Goal: Task Accomplishment & Management: Use online tool/utility

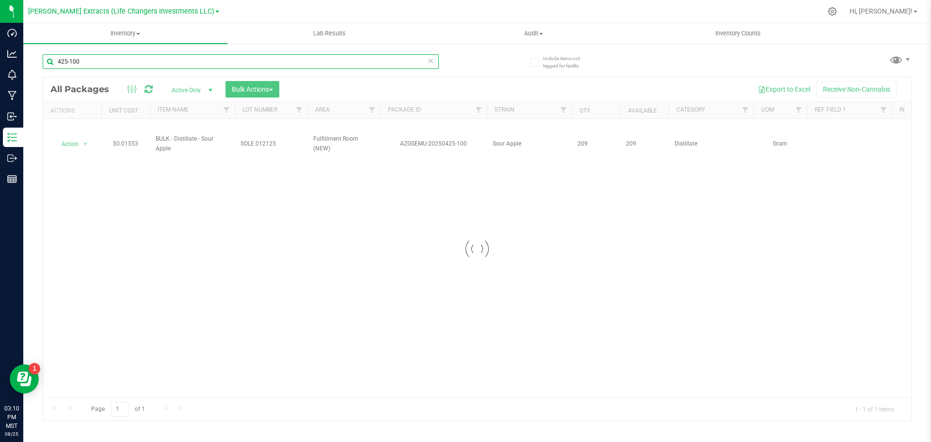
drag, startPoint x: 108, startPoint y: 56, endPoint x: 52, endPoint y: 64, distance: 55.8
click at [46, 63] on input "425-100" at bounding box center [241, 61] width 396 height 15
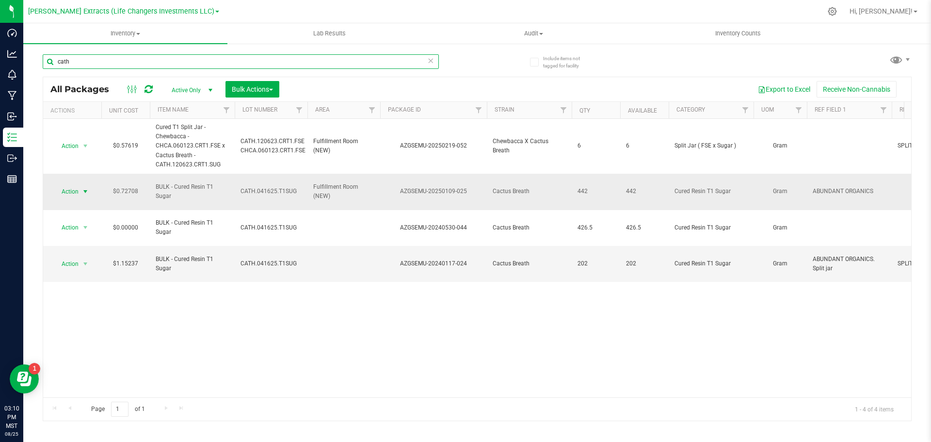
type input "cath"
click at [75, 185] on span "Action" at bounding box center [66, 192] width 26 height 14
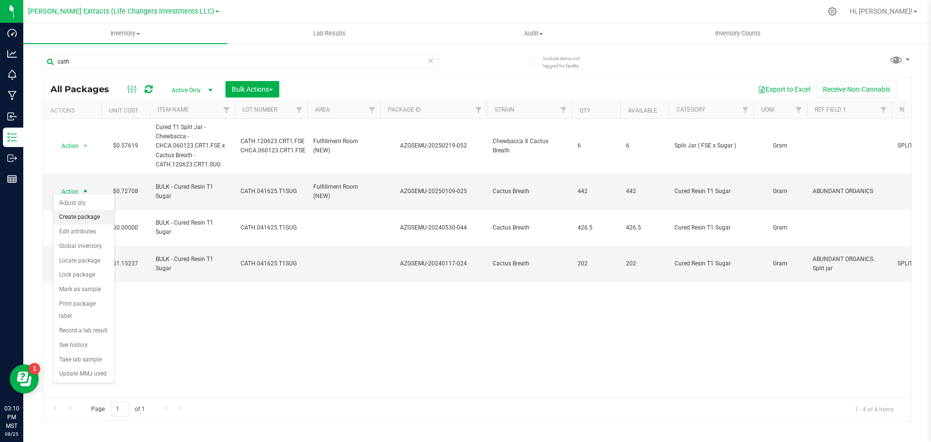
click at [81, 213] on li "Create package" at bounding box center [83, 217] width 61 height 15
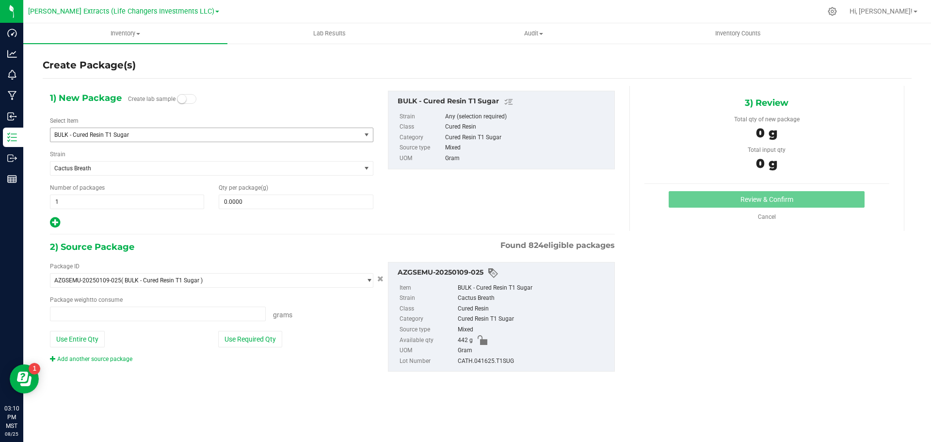
type input "0.0000 g"
drag, startPoint x: 128, startPoint y: 136, endPoint x: 132, endPoint y: 140, distance: 6.2
click at [128, 136] on span "BULK - Cured Resin T1 Sugar" at bounding box center [199, 134] width 291 height 7
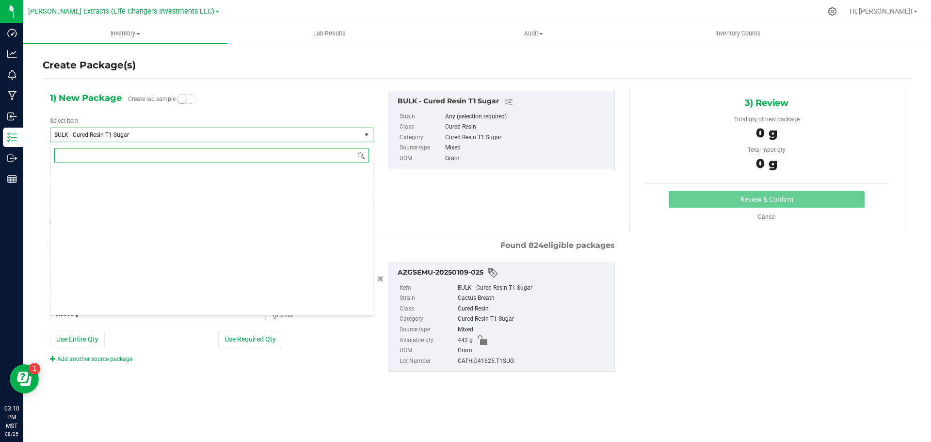
scroll to position [557, 0]
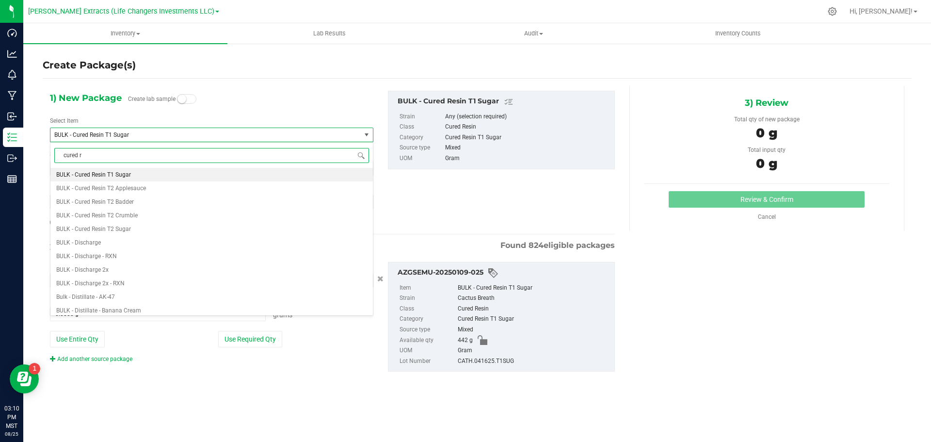
type input "cured re"
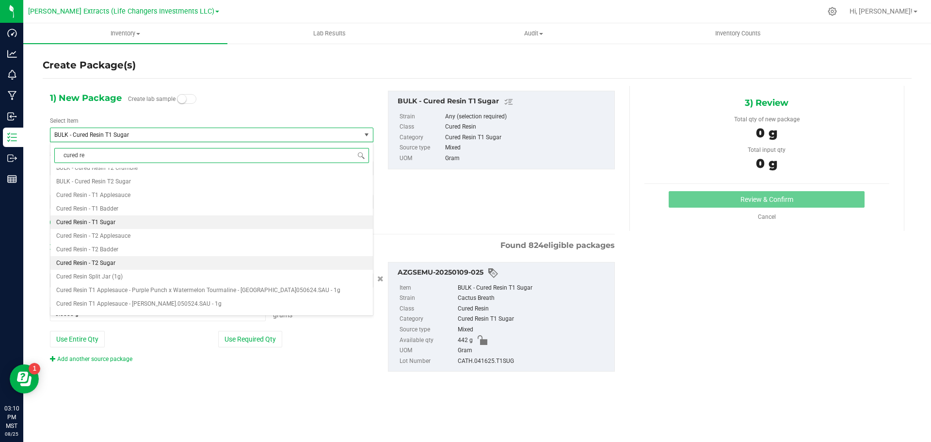
scroll to position [194, 0]
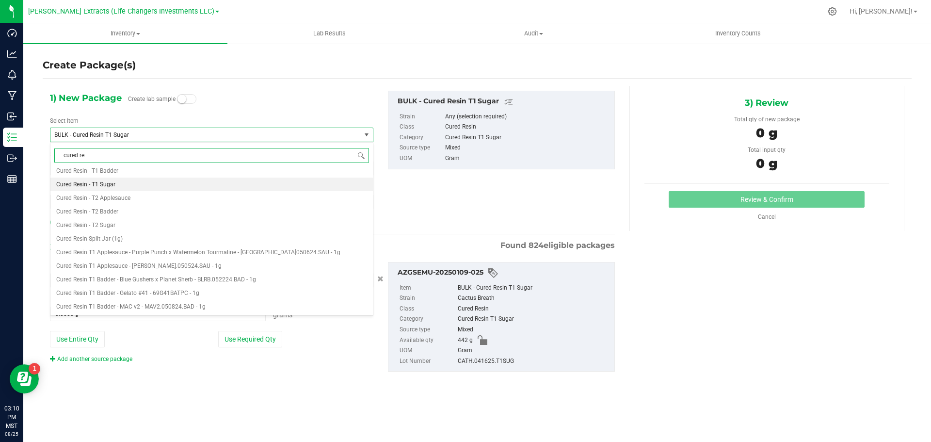
click at [112, 181] on span "Cured Resin - T1 Sugar" at bounding box center [85, 184] width 59 height 7
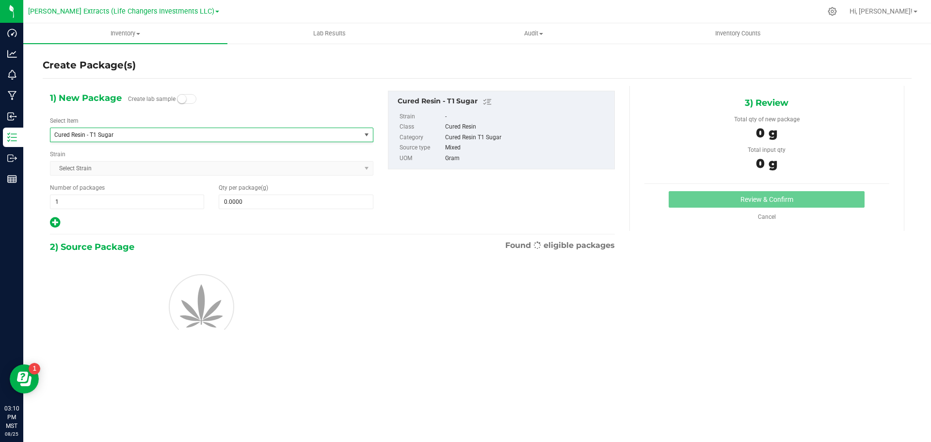
type input "0.0000"
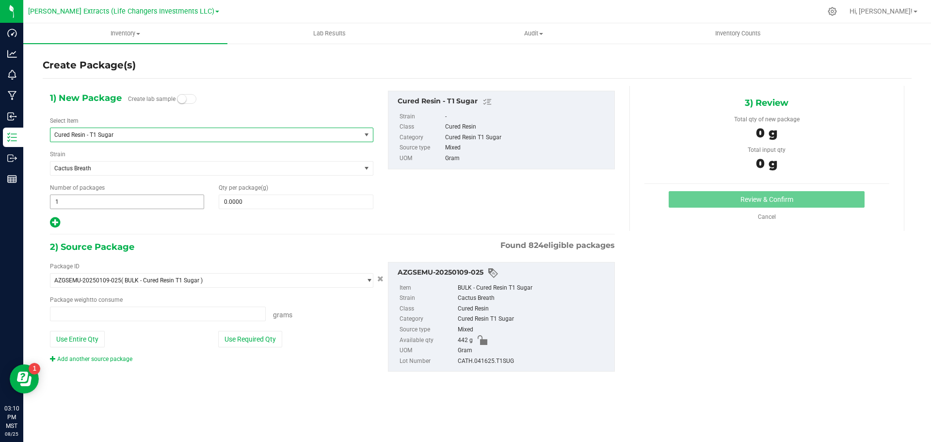
type input "0.0000 g"
drag, startPoint x: 65, startPoint y: 202, endPoint x: 39, endPoint y: 203, distance: 26.2
click at [39, 203] on div "Create Package(s) 1) New Package Create lab sample Select Item Cured Resin - T1…" at bounding box center [477, 194] width 908 height 303
type input "10"
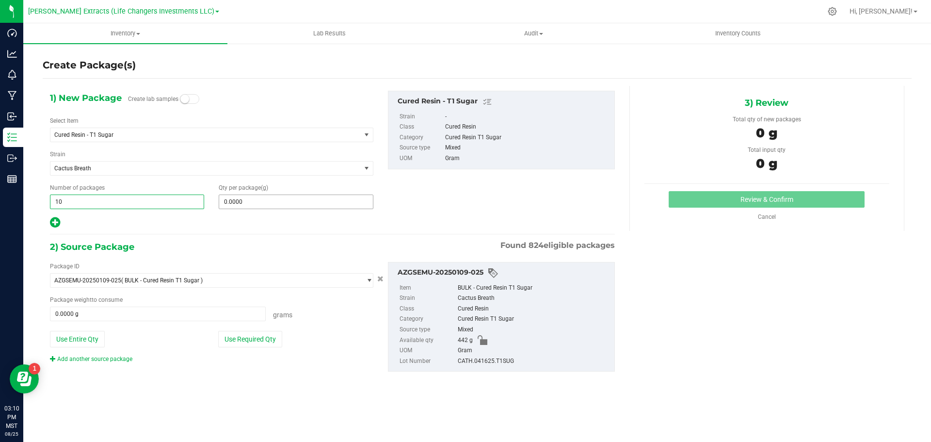
click at [242, 197] on span "0.0000 0" at bounding box center [296, 201] width 154 height 15
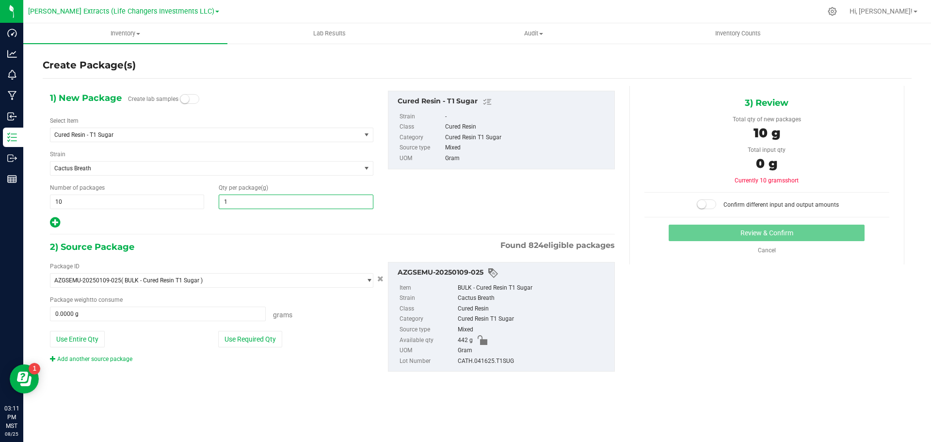
type input "10"
type input "10.0000"
click at [252, 335] on button "Use Required Qty" at bounding box center [250, 339] width 64 height 16
type input "100.0000 g"
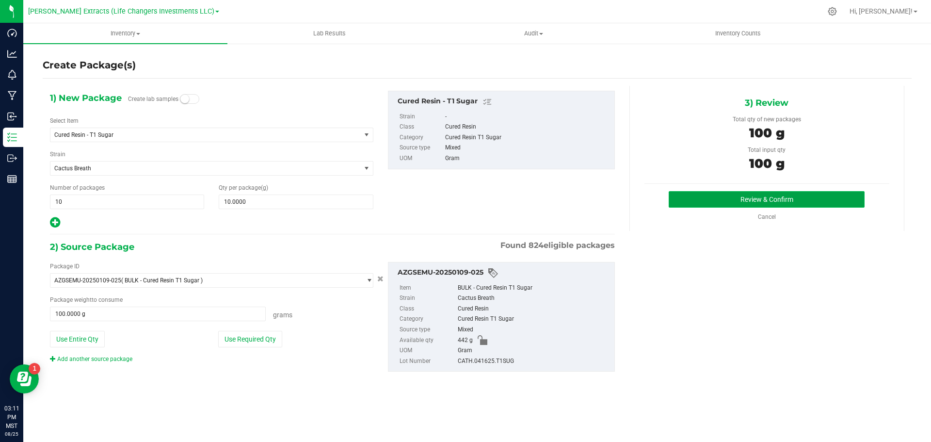
click at [771, 202] on button "Review & Confirm" at bounding box center [767, 199] width 196 height 16
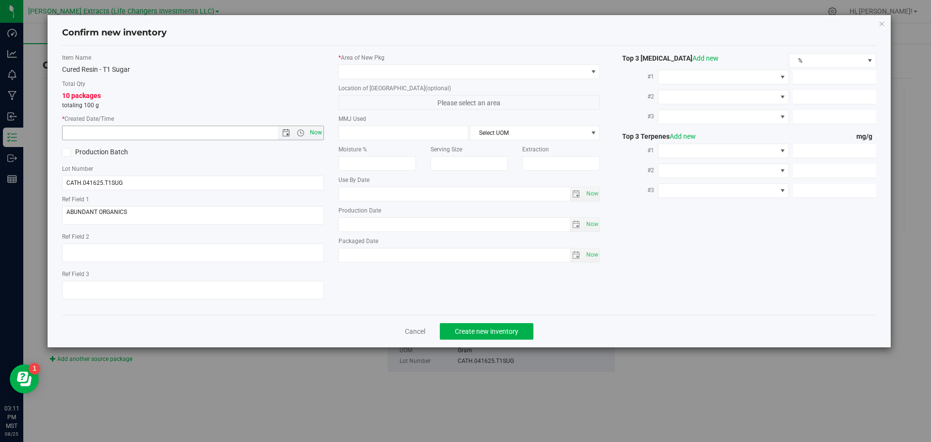
click at [313, 132] on span "Now" at bounding box center [315, 133] width 16 height 14
type input "[DATE] 3:11 PM"
click at [360, 69] on span at bounding box center [463, 72] width 249 height 14
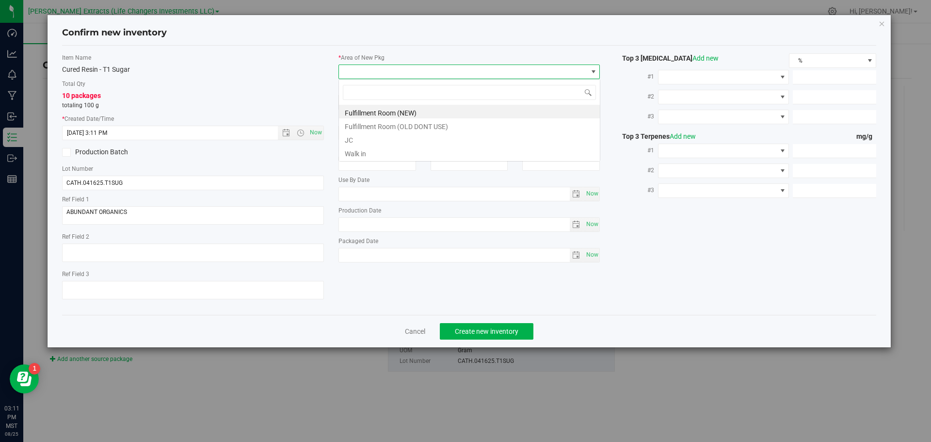
scroll to position [15, 262]
click at [369, 111] on li "Fulfillment Room (NEW)" at bounding box center [469, 112] width 261 height 14
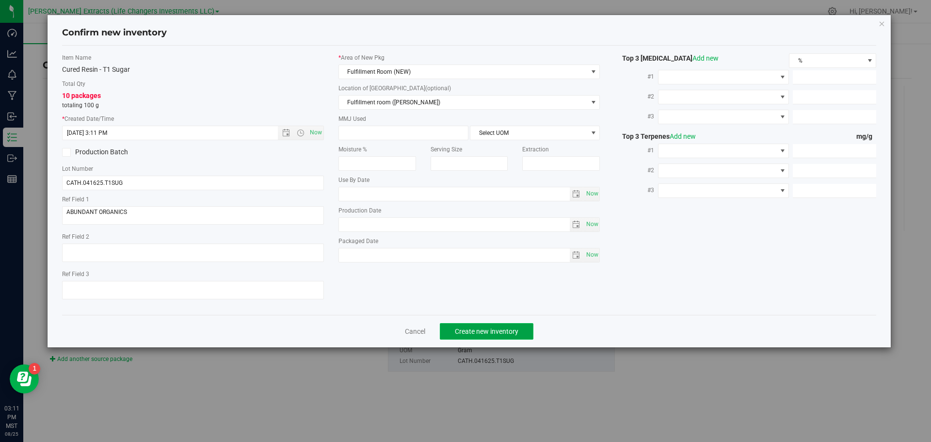
click at [495, 330] on span "Create new inventory" at bounding box center [487, 331] width 64 height 8
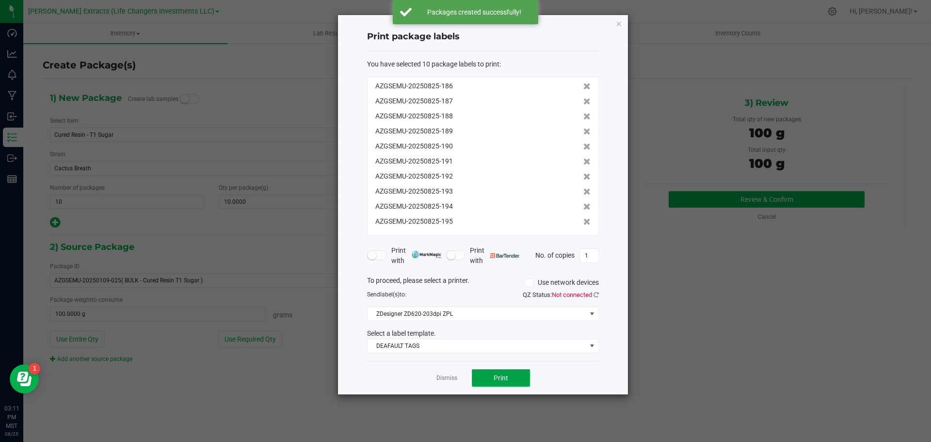
click at [509, 378] on button "Print" at bounding box center [501, 377] width 58 height 17
click at [616, 26] on icon "button" at bounding box center [618, 23] width 7 height 12
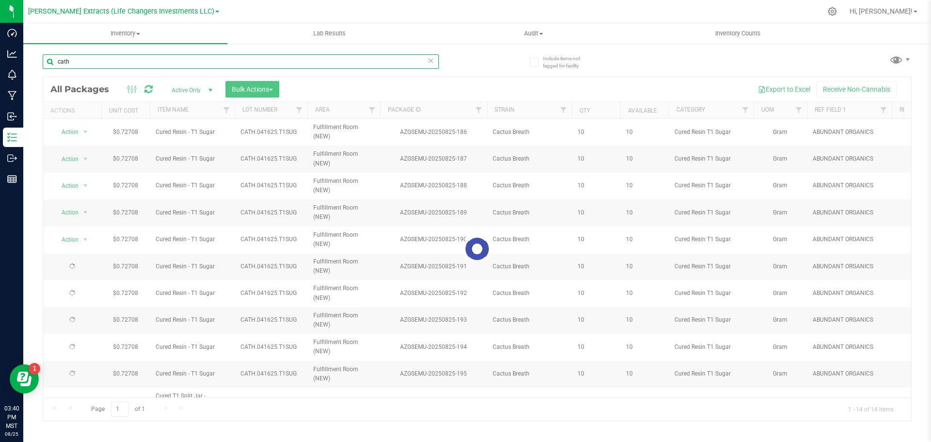
drag, startPoint x: 74, startPoint y: 60, endPoint x: 53, endPoint y: 61, distance: 20.4
click at [54, 61] on input "cath" at bounding box center [241, 61] width 396 height 15
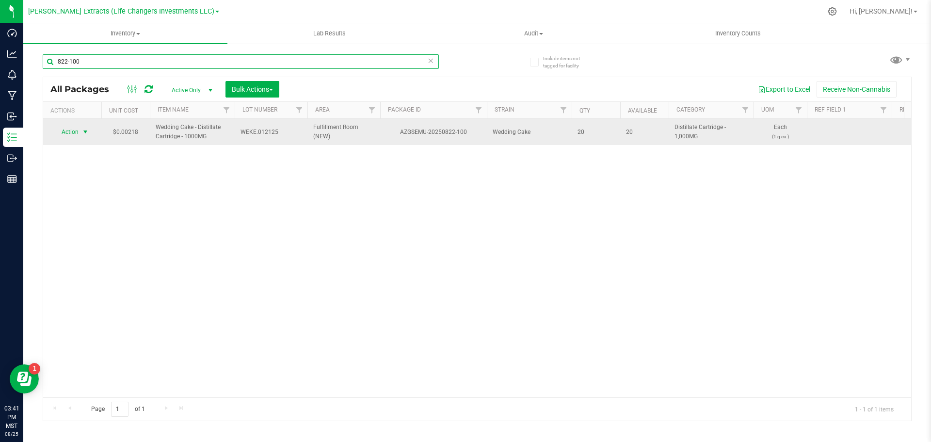
type input "822-100"
click at [68, 130] on span "Action" at bounding box center [66, 132] width 26 height 14
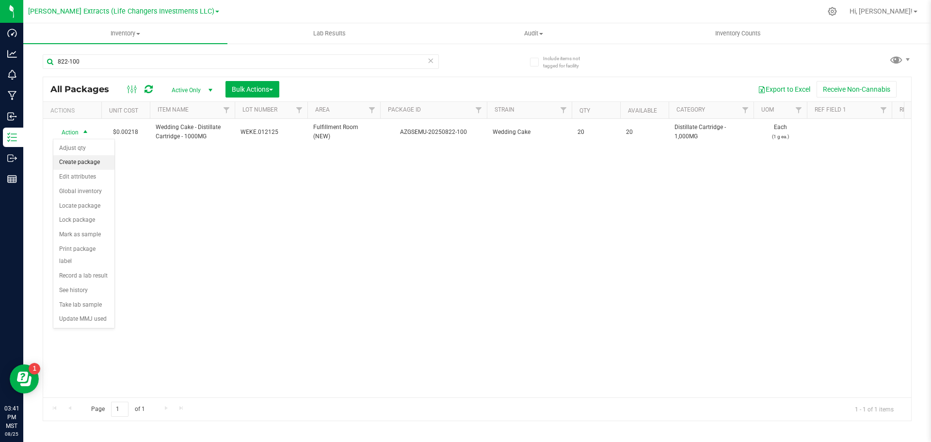
click at [83, 162] on li "Create package" at bounding box center [83, 162] width 61 height 15
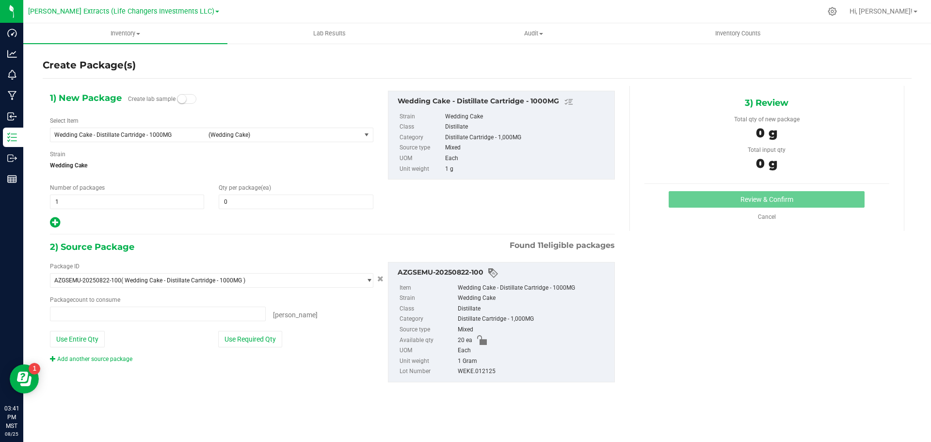
type input "0 ea"
click at [280, 203] on span at bounding box center [296, 201] width 154 height 15
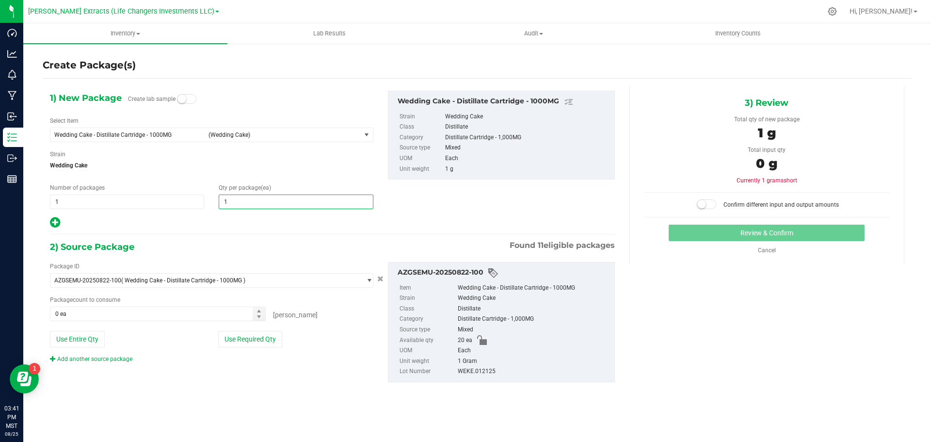
type input "15"
click at [56, 220] on icon at bounding box center [55, 222] width 10 height 12
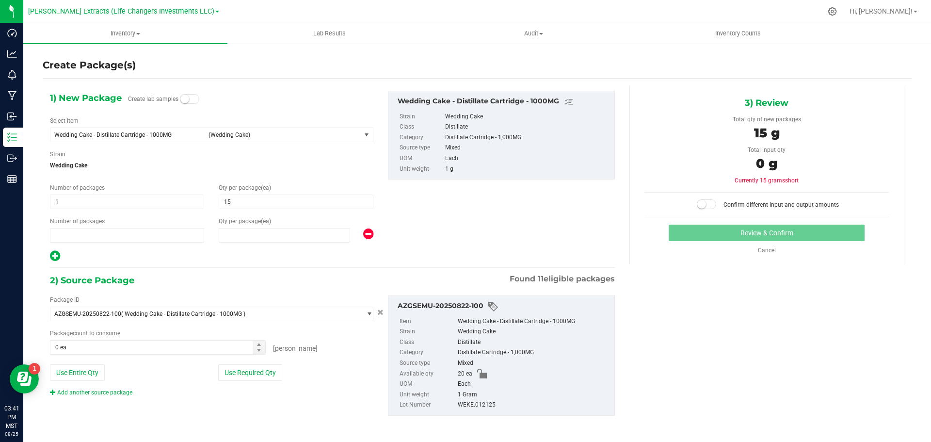
type input "15"
type input "1"
type input "0"
click at [235, 236] on span "0 0" at bounding box center [284, 235] width 131 height 15
type input "5"
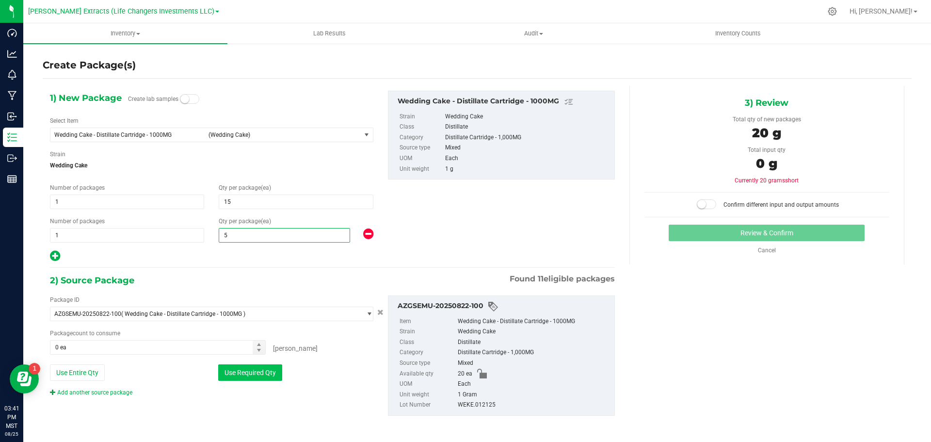
type input "5"
click at [266, 370] on button "Use Required Qty" at bounding box center [250, 372] width 64 height 16
type input "20 ea"
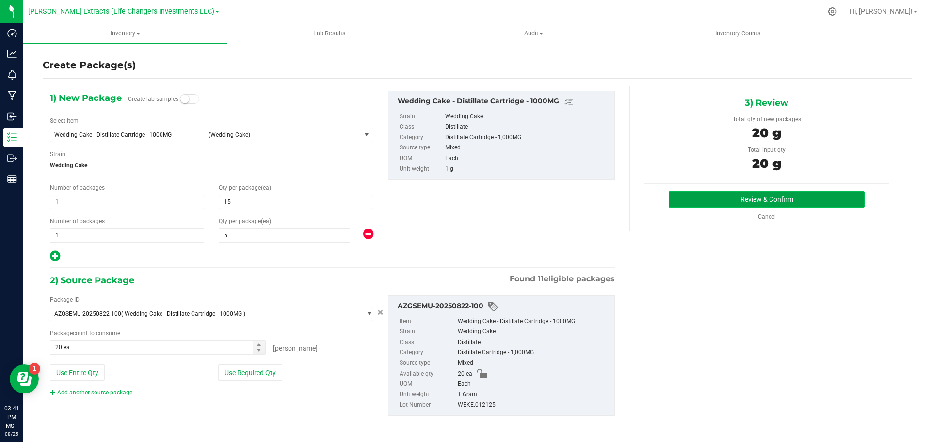
click at [689, 201] on button "Review & Confirm" at bounding box center [767, 199] width 196 height 16
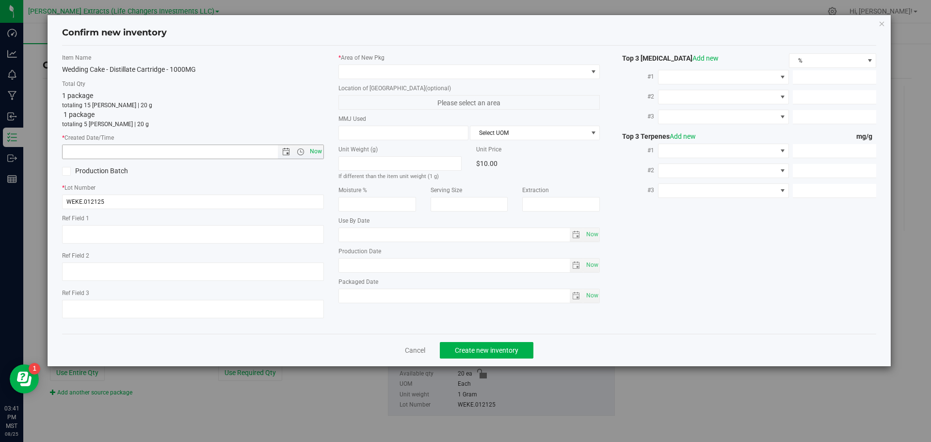
click at [315, 151] on span "Now" at bounding box center [315, 152] width 16 height 14
type input "[DATE] 3:41 PM"
click at [361, 74] on span at bounding box center [463, 72] width 249 height 14
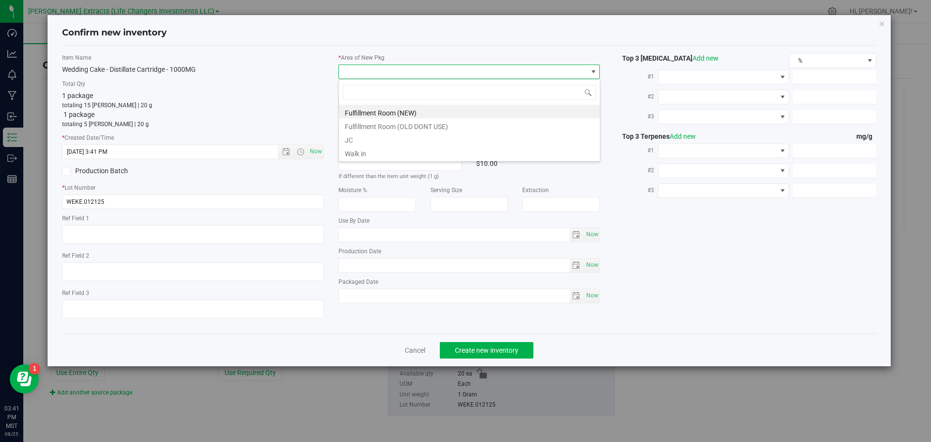
scroll to position [15, 262]
click at [372, 112] on li "Fulfillment Room (NEW)" at bounding box center [469, 112] width 261 height 14
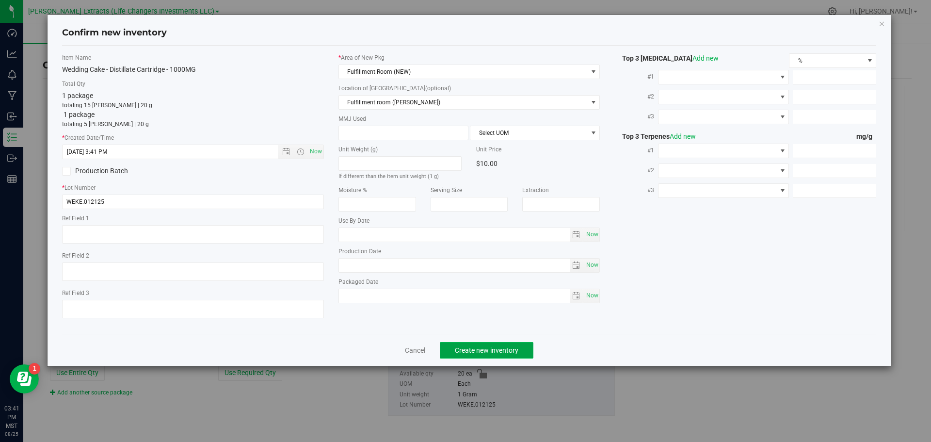
click at [504, 350] on span "Create new inventory" at bounding box center [487, 350] width 64 height 8
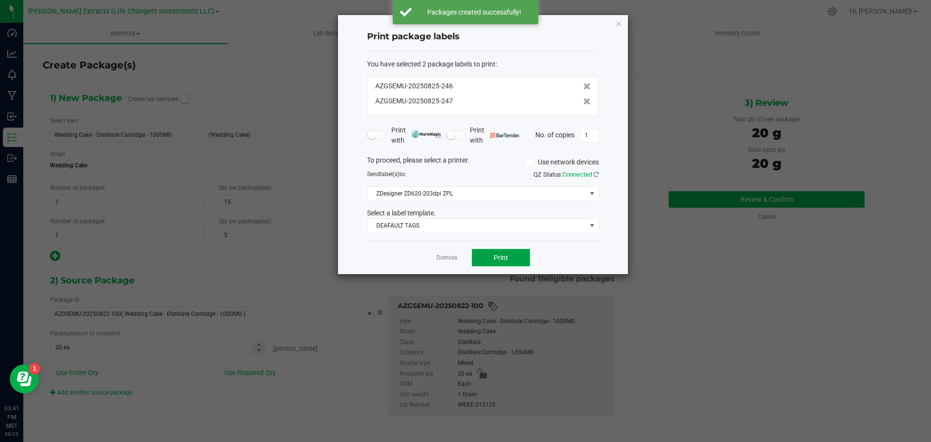
click at [518, 262] on button "Print" at bounding box center [501, 257] width 58 height 17
click at [620, 22] on icon "button" at bounding box center [618, 23] width 7 height 12
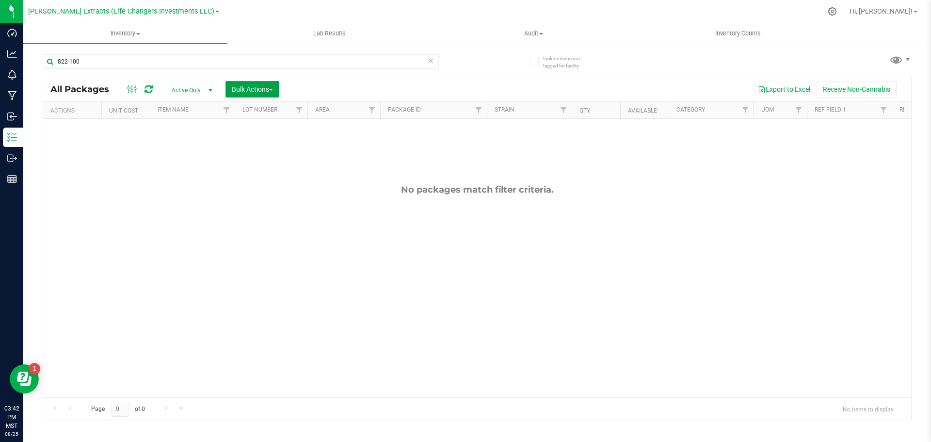
click at [256, 83] on button "Bulk Actions" at bounding box center [253, 89] width 54 height 16
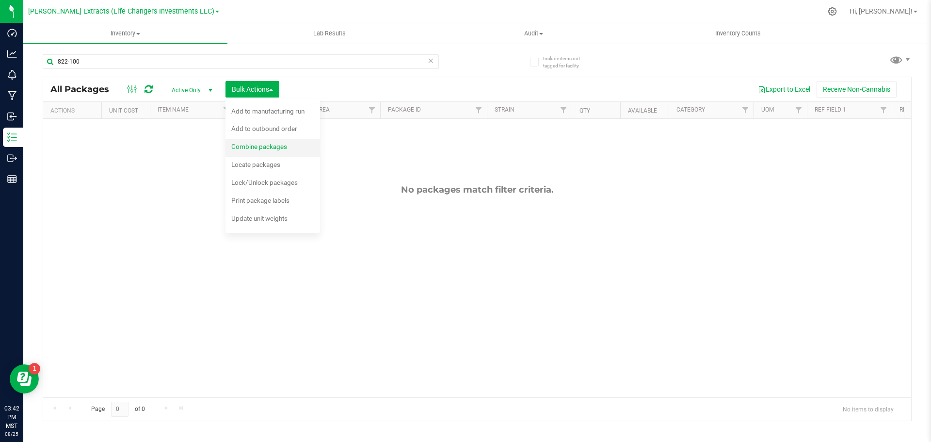
click at [250, 146] on span "Combine packages" at bounding box center [259, 147] width 56 height 8
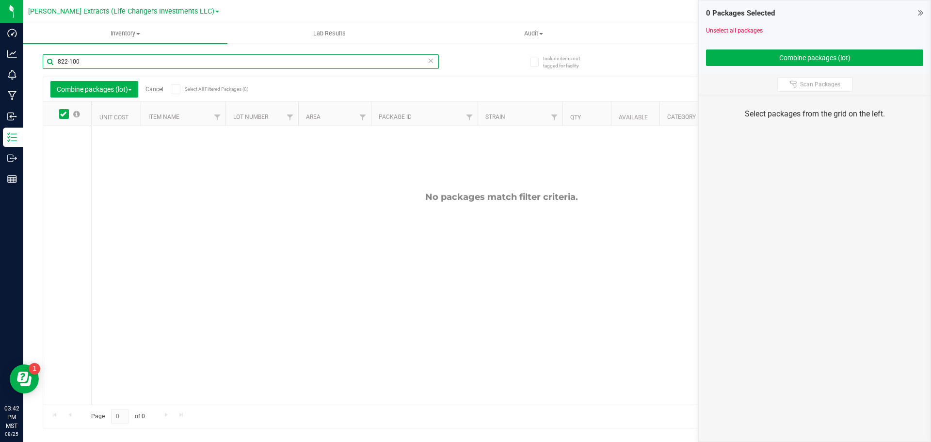
drag, startPoint x: 82, startPoint y: 59, endPoint x: 50, endPoint y: 64, distance: 31.8
click at [50, 64] on input "822-100" at bounding box center [241, 61] width 396 height 15
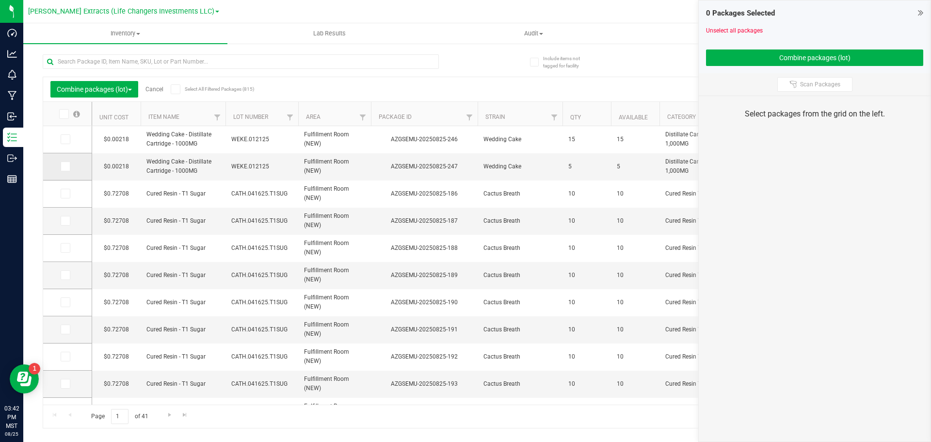
click at [65, 166] on icon at bounding box center [65, 166] width 6 height 0
click at [0, 0] on input "checkbox" at bounding box center [0, 0] width 0 height 0
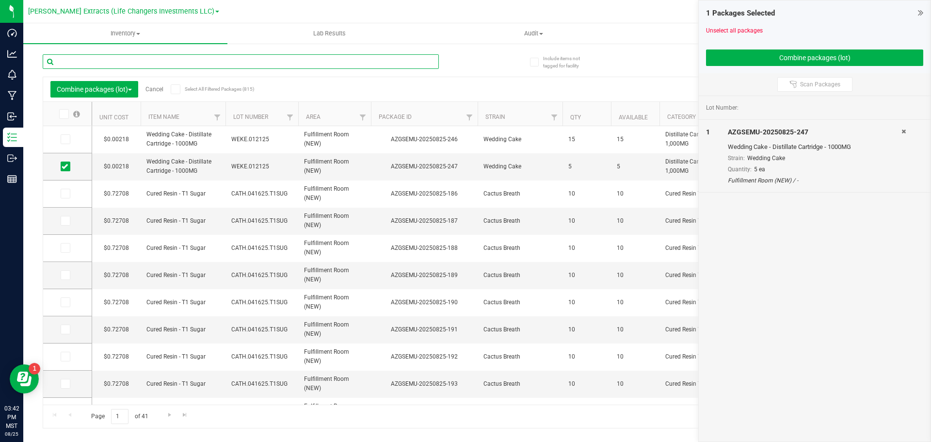
click at [120, 62] on input "text" at bounding box center [241, 61] width 396 height 15
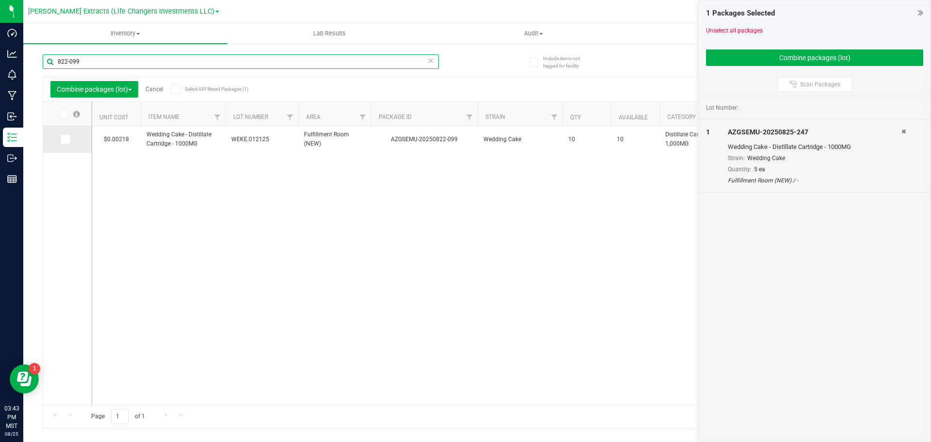
type input "822-099"
click at [65, 139] on icon at bounding box center [65, 139] width 6 height 0
click at [0, 0] on input "checkbox" at bounding box center [0, 0] width 0 height 0
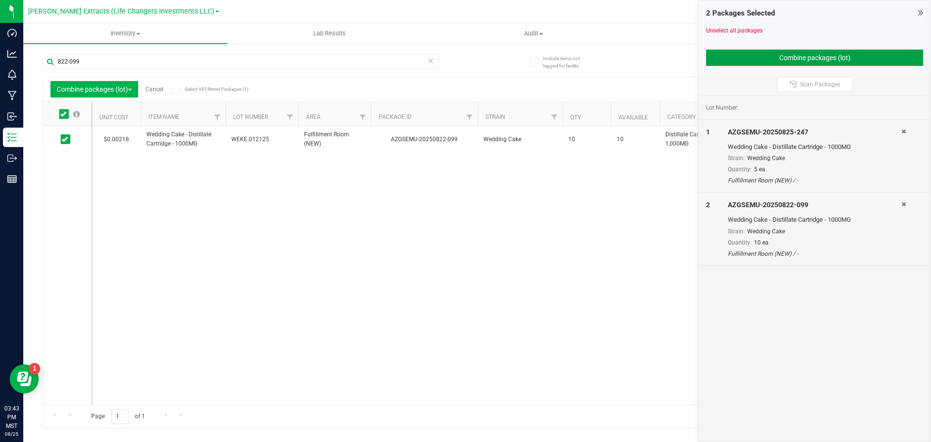
click at [737, 53] on button "Combine packages (lot)" at bounding box center [814, 57] width 217 height 16
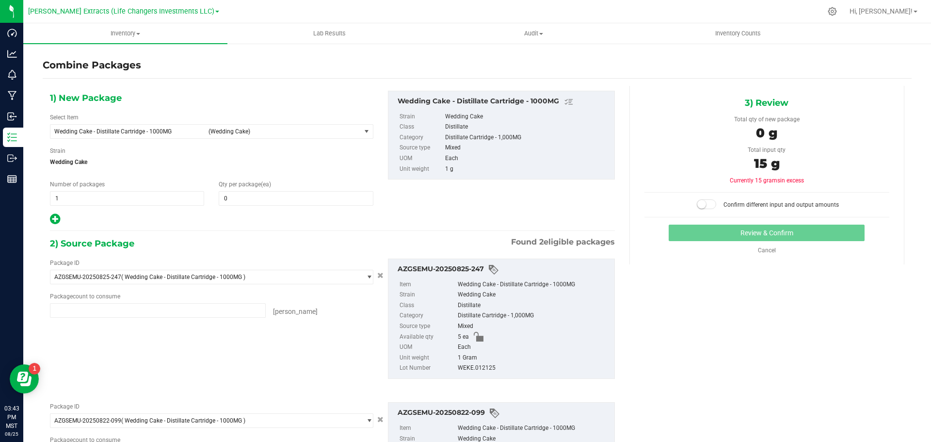
type input "5 ea"
type input "10 ea"
click at [255, 198] on span at bounding box center [296, 198] width 154 height 15
type input "15"
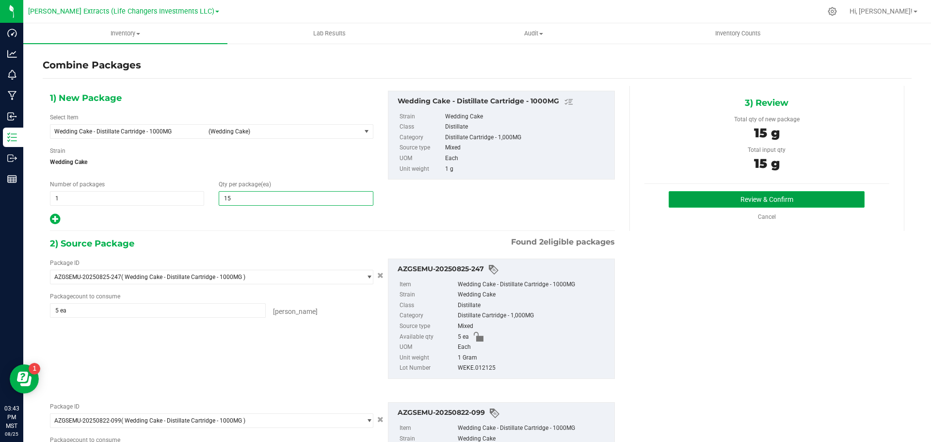
type input "15"
click at [778, 193] on button "Review & Confirm" at bounding box center [767, 199] width 196 height 16
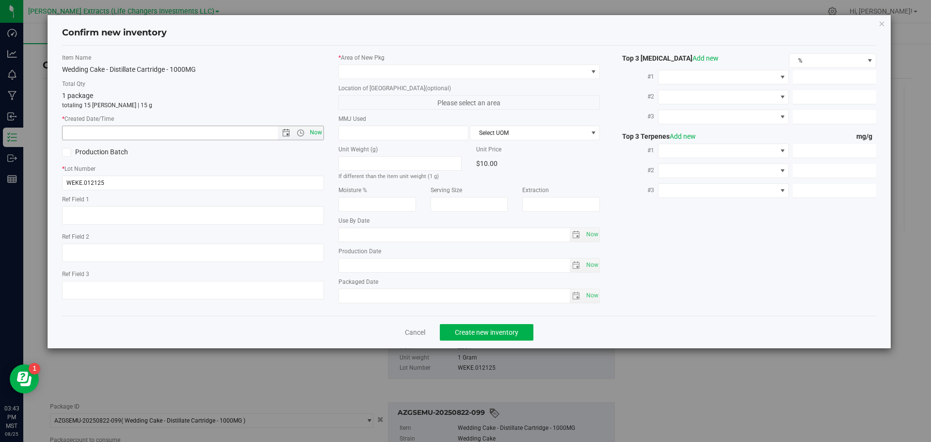
click at [318, 131] on span "Now" at bounding box center [315, 133] width 16 height 14
type input "[DATE] 3:43 PM"
click at [358, 70] on span at bounding box center [463, 72] width 249 height 14
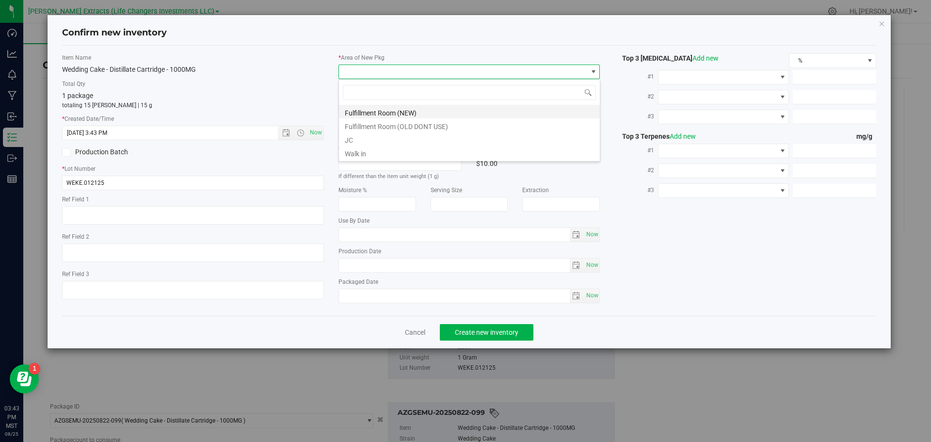
scroll to position [15, 262]
click at [368, 112] on li "Fulfillment Room (NEW)" at bounding box center [469, 112] width 261 height 14
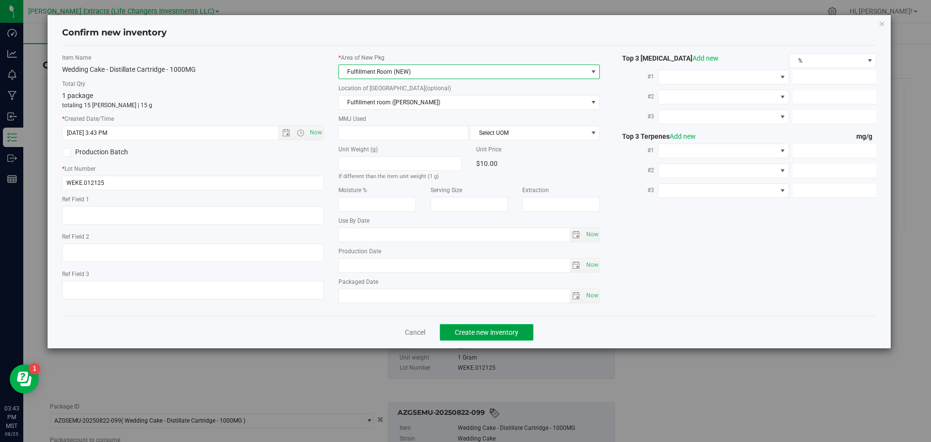
click at [490, 336] on span "Create new inventory" at bounding box center [487, 332] width 64 height 8
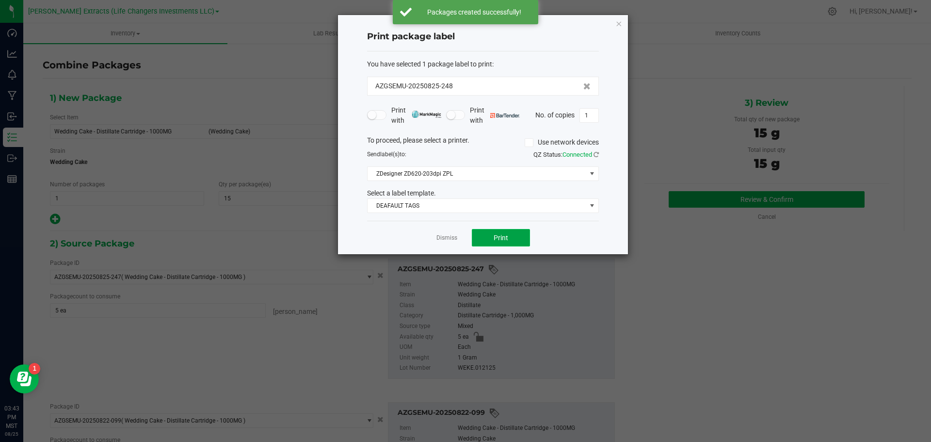
click at [508, 235] on span "Print" at bounding box center [501, 238] width 15 height 8
